Goal: Task Accomplishment & Management: Use online tool/utility

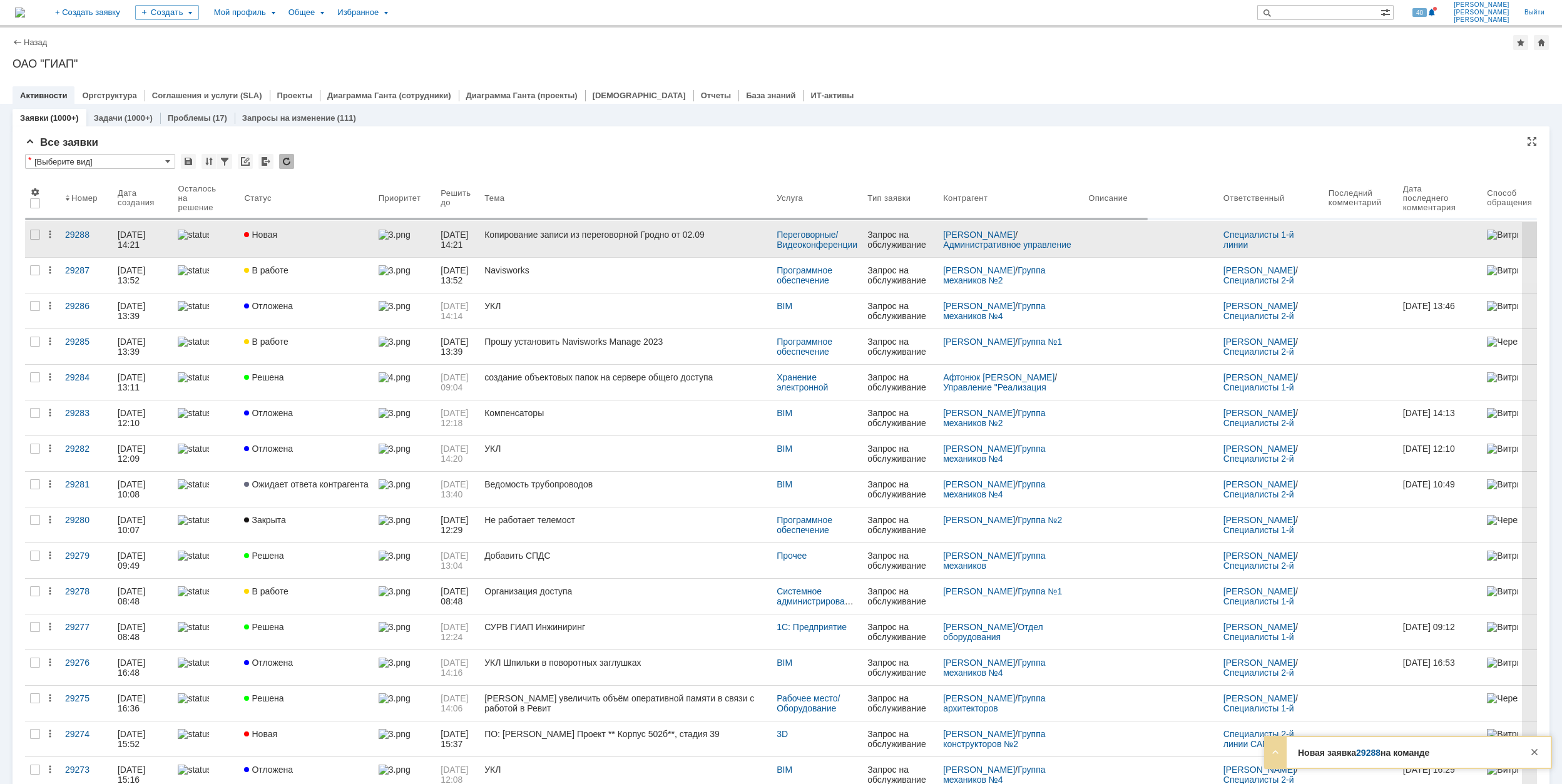
click at [318, 234] on div "Новая" at bounding box center [306, 235] width 124 height 10
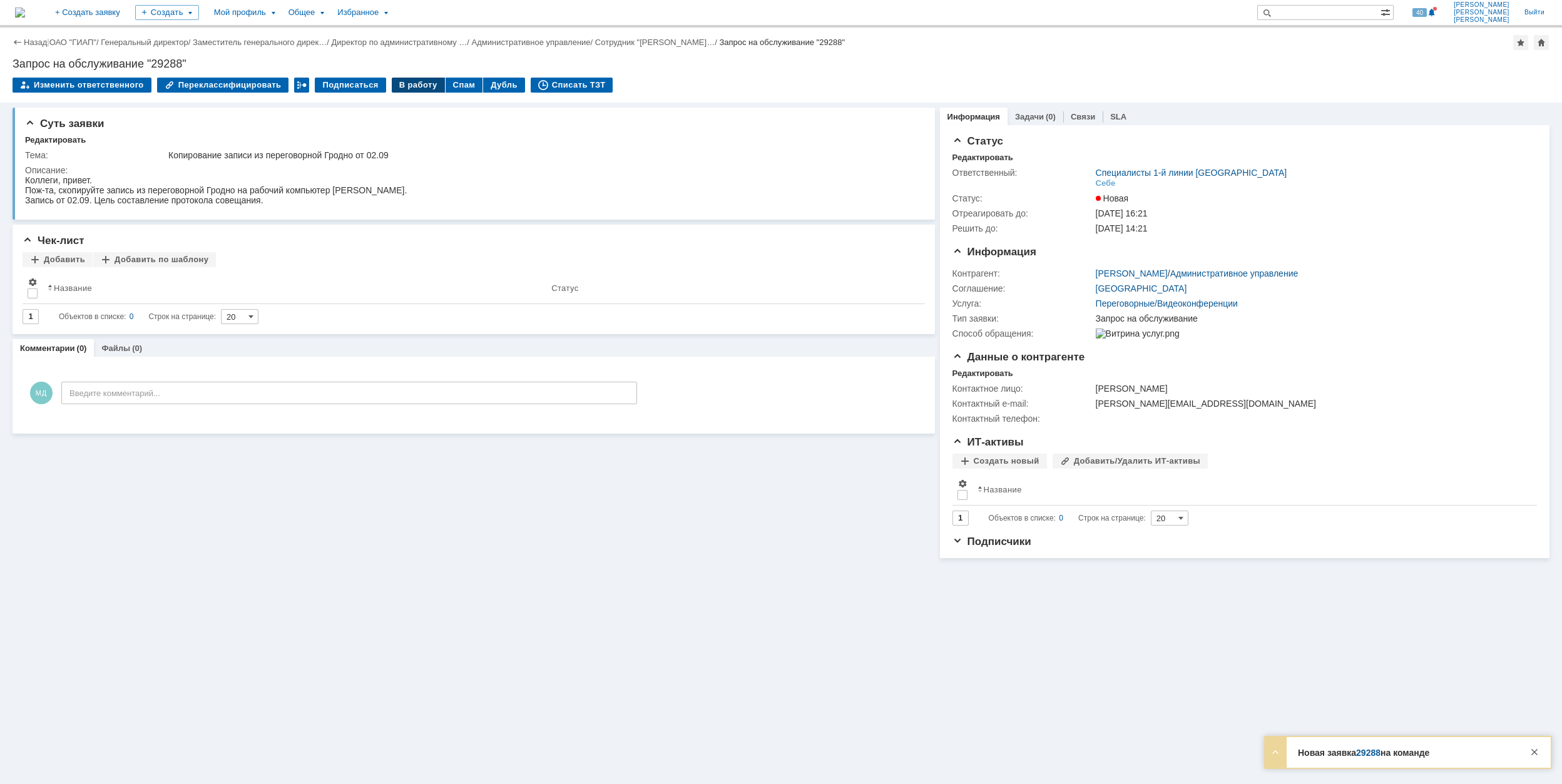
click at [397, 89] on div "В работу" at bounding box center [418, 85] width 53 height 15
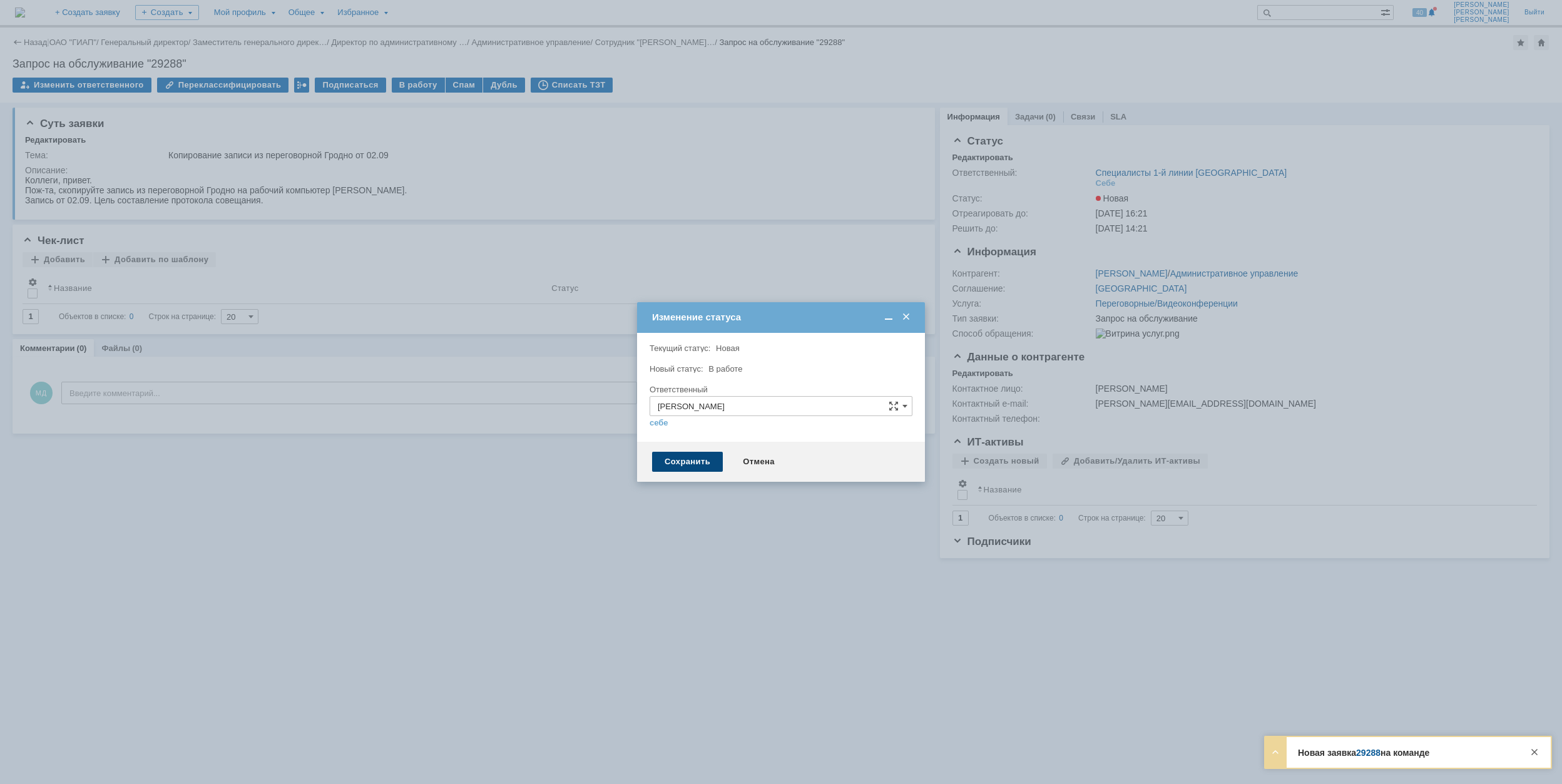
click at [700, 460] on div "Сохранить" at bounding box center [687, 462] width 70 height 20
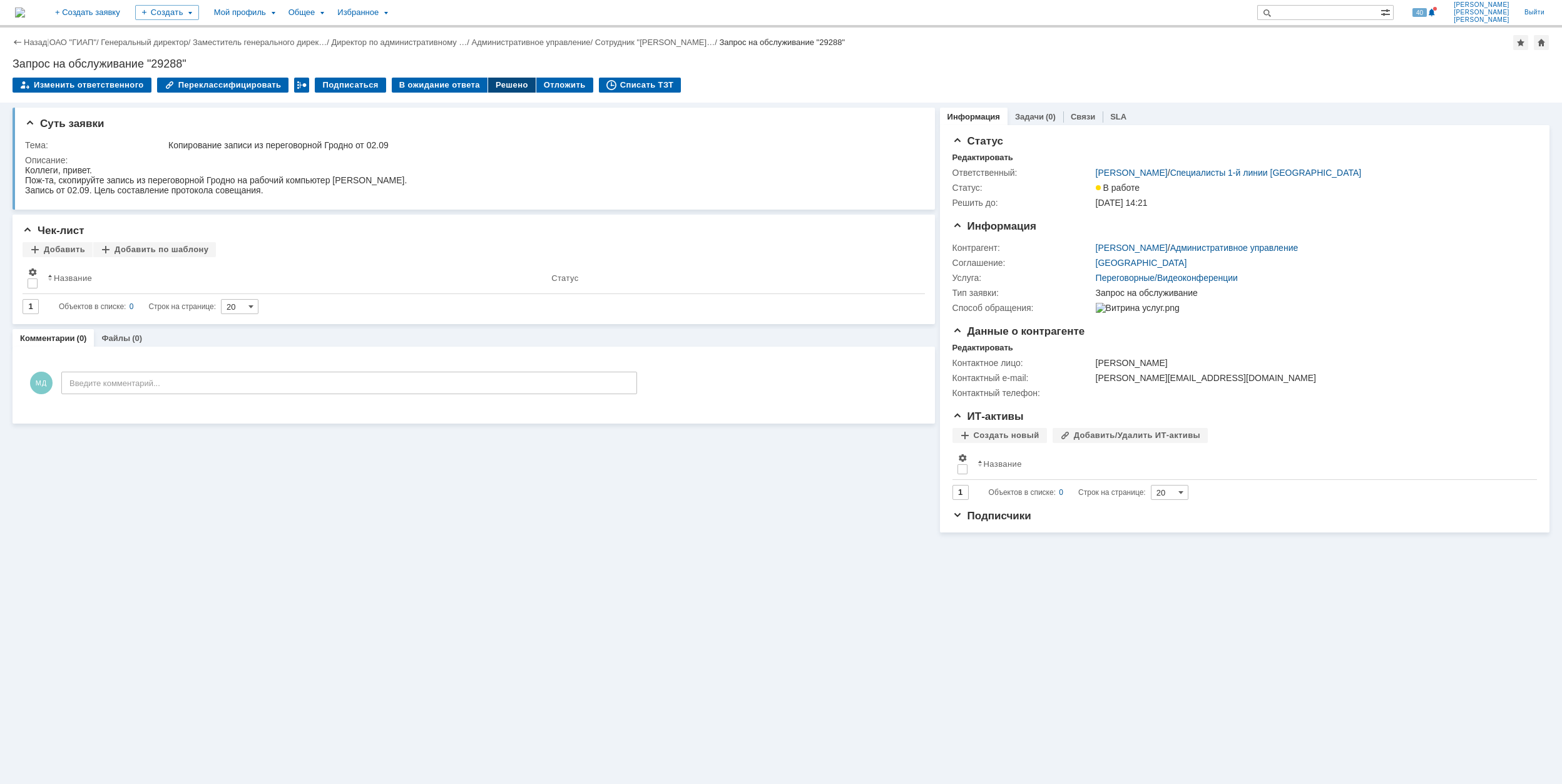
click at [492, 81] on div "Решено" at bounding box center [511, 85] width 48 height 15
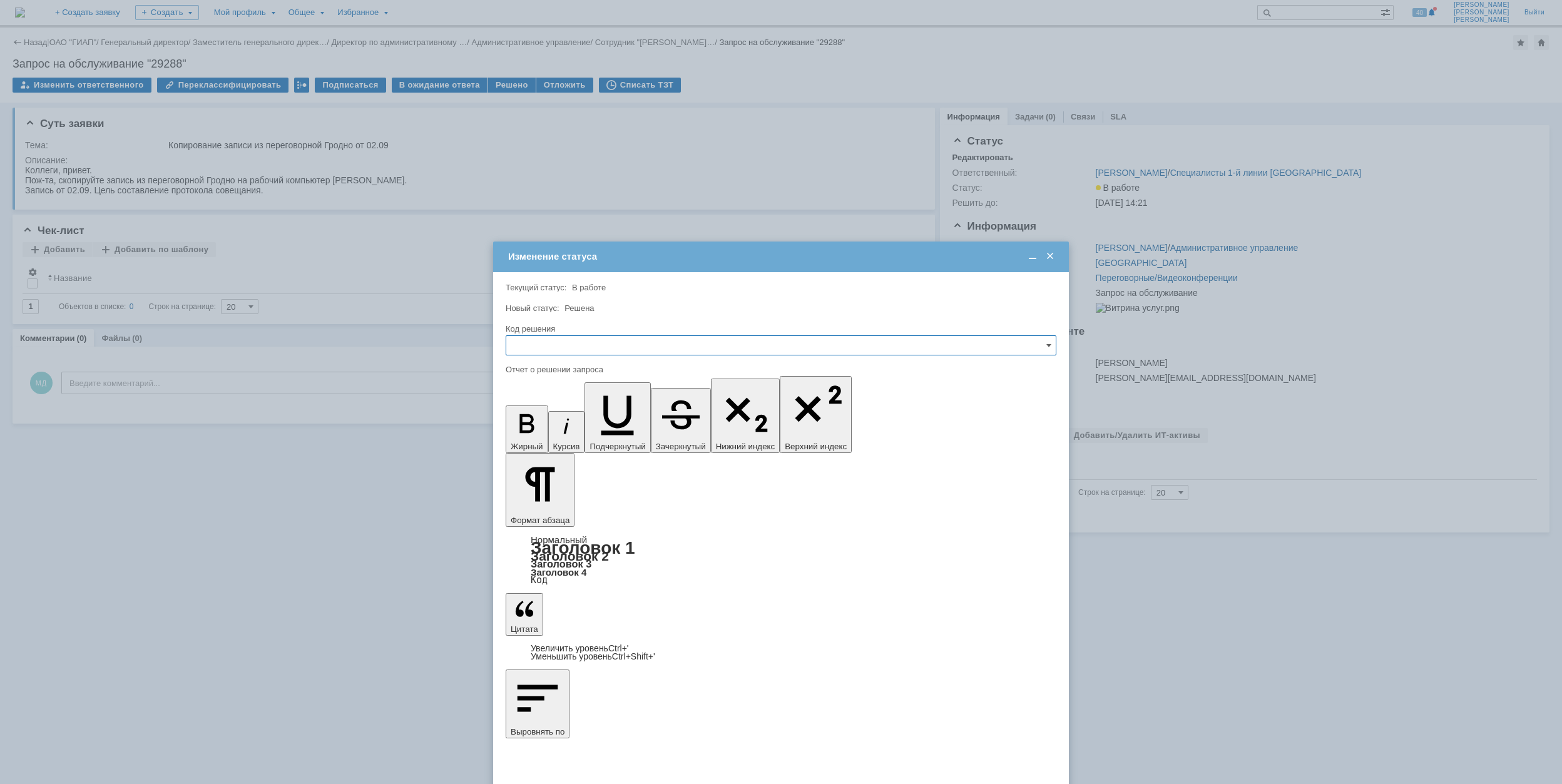
click at [658, 344] on input "text" at bounding box center [781, 345] width 551 height 20
click at [573, 427] on span "Решено" at bounding box center [781, 430] width 534 height 10
type input "Решено"
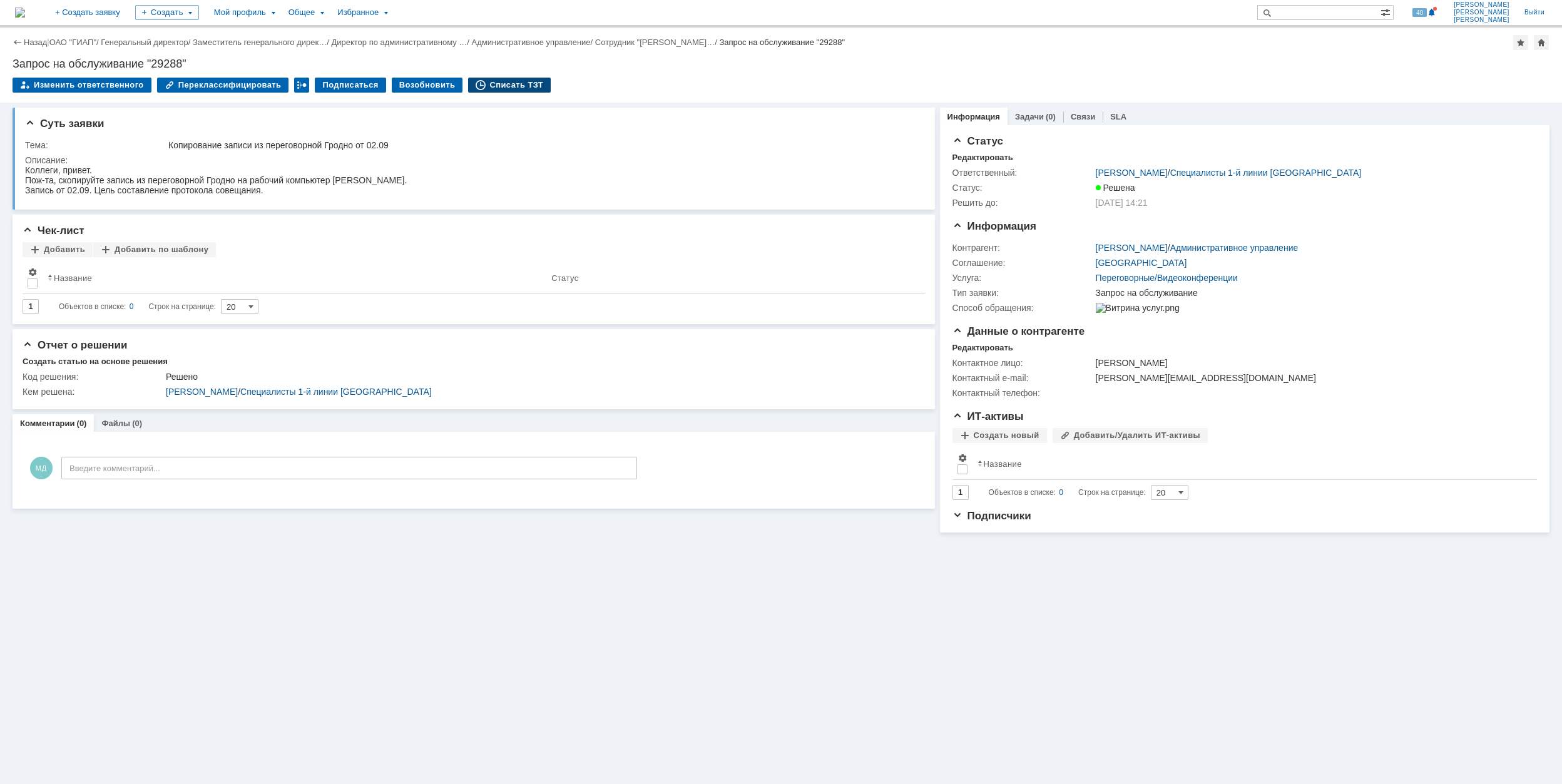
click at [512, 88] on div "Списать ТЗТ" at bounding box center [509, 85] width 83 height 15
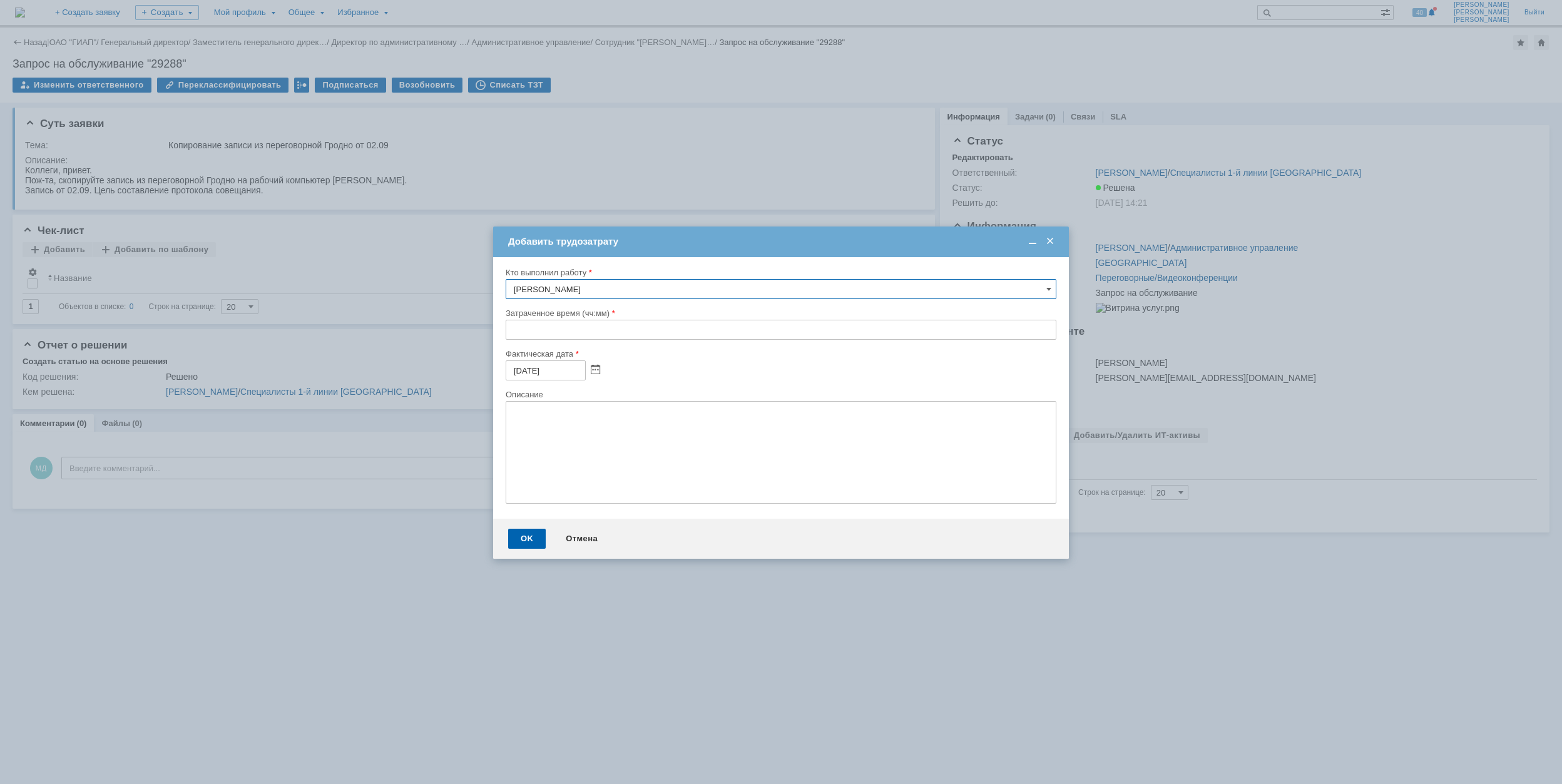
click at [511, 326] on input "text" at bounding box center [781, 329] width 551 height 20
type input "00:30"
click at [536, 532] on div "OK" at bounding box center [527, 538] width 37 height 20
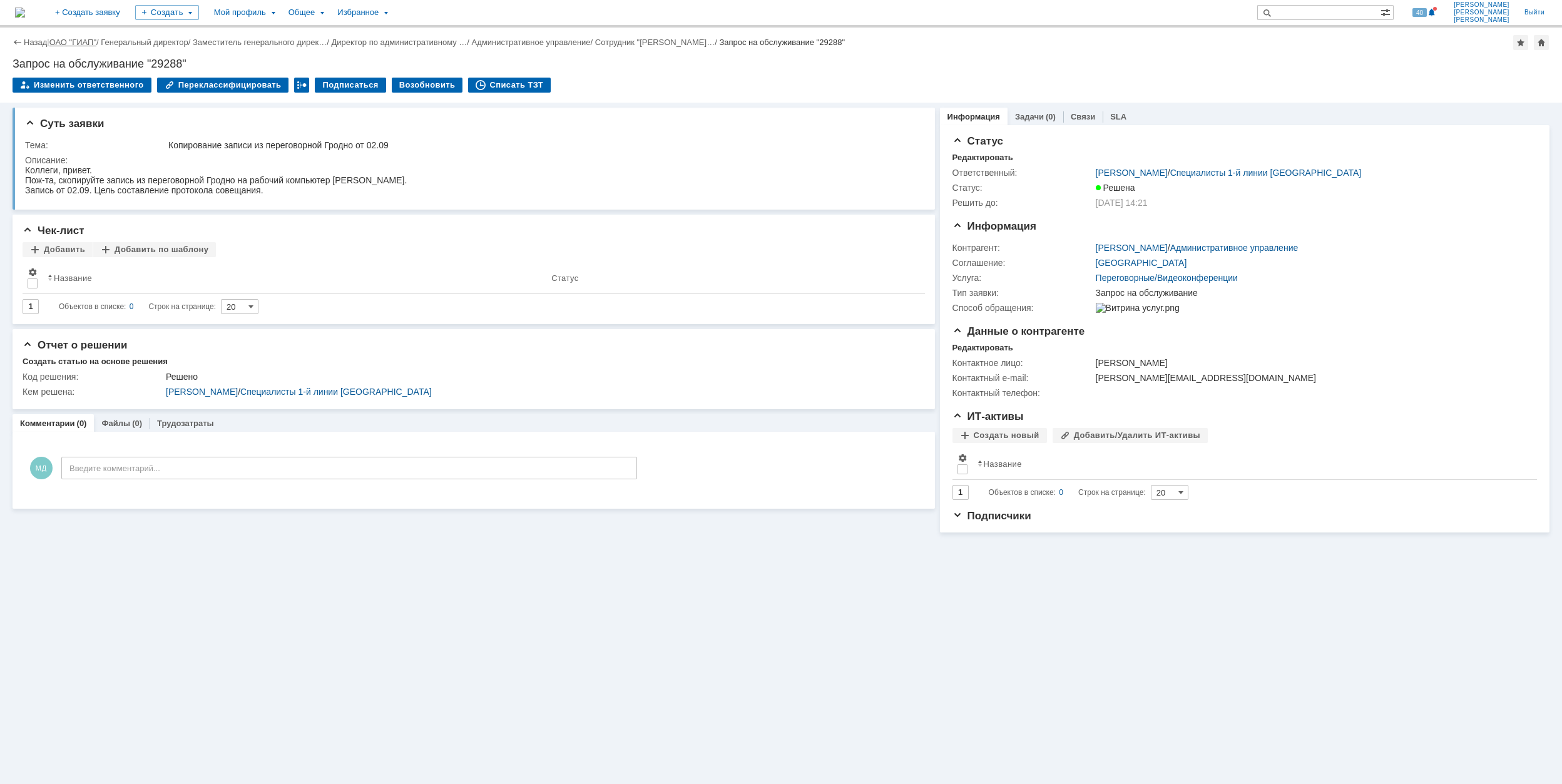
click at [77, 38] on link "ОАО "ГИАП"" at bounding box center [73, 42] width 47 height 10
